Goal: Check status: Check status

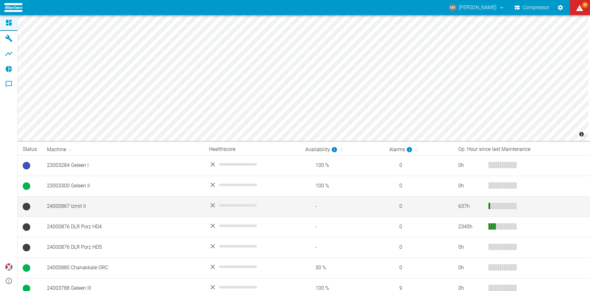
click at [73, 202] on td "24000867 Izmit II" at bounding box center [123, 206] width 162 height 20
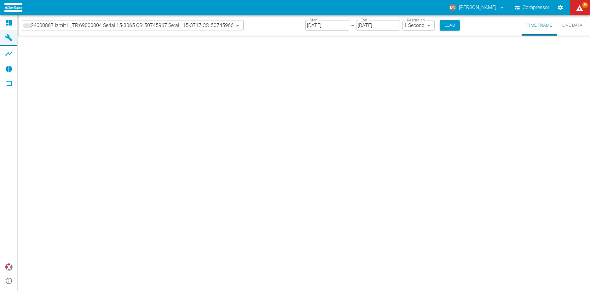
type input "2min"
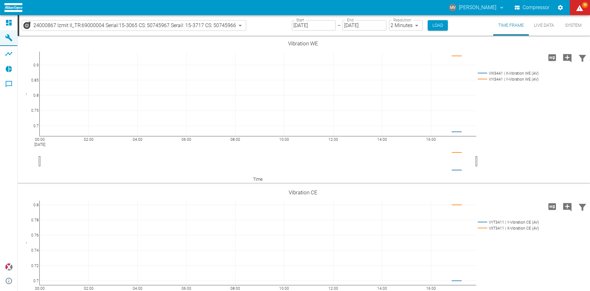
click at [313, 25] on input "[DATE]" at bounding box center [314, 25] width 44 height 10
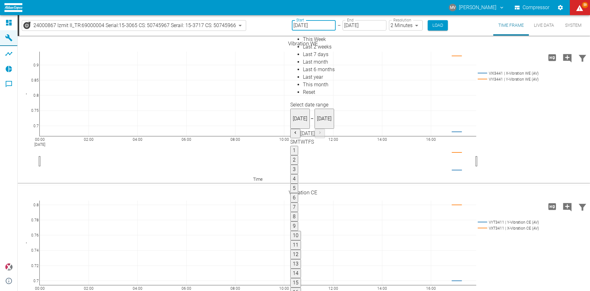
type input "[DATE]"
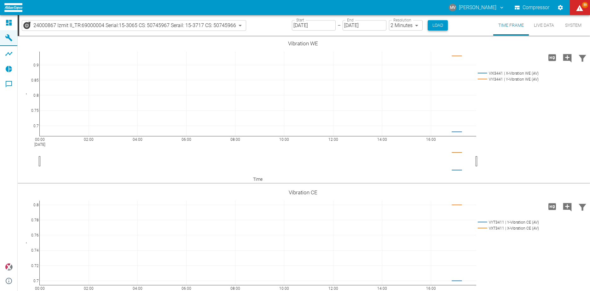
click at [437, 26] on button "Load" at bounding box center [438, 25] width 20 height 10
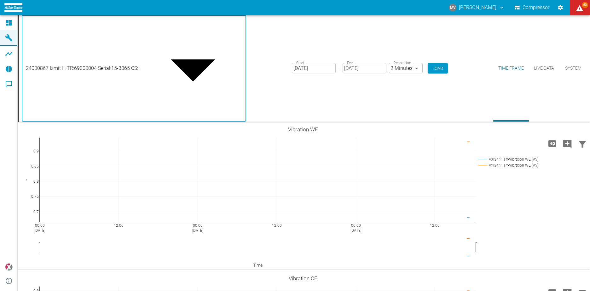
click at [242, 27] on body "MV [PERSON_NAME] Compressor 60 Dashboard Machines Analyses Reports Comments pow…" at bounding box center [295, 145] width 590 height 291
click at [242, 291] on div at bounding box center [295, 296] width 590 height 0
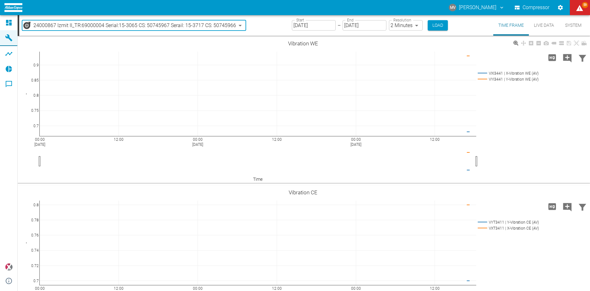
click at [430, 23] on button "Load" at bounding box center [438, 25] width 20 height 10
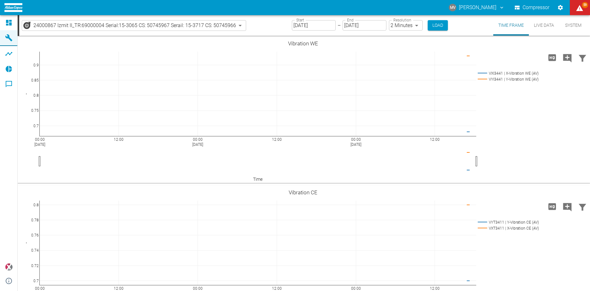
click at [15, 3] on img at bounding box center [13, 7] width 18 height 9
